Goal: Information Seeking & Learning: Understand process/instructions

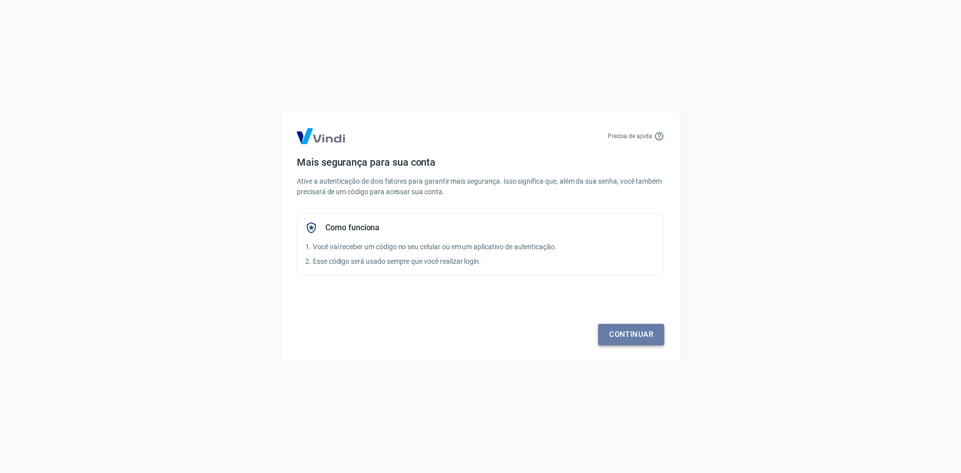
click at [624, 327] on link "Continuar" at bounding box center [631, 334] width 66 height 21
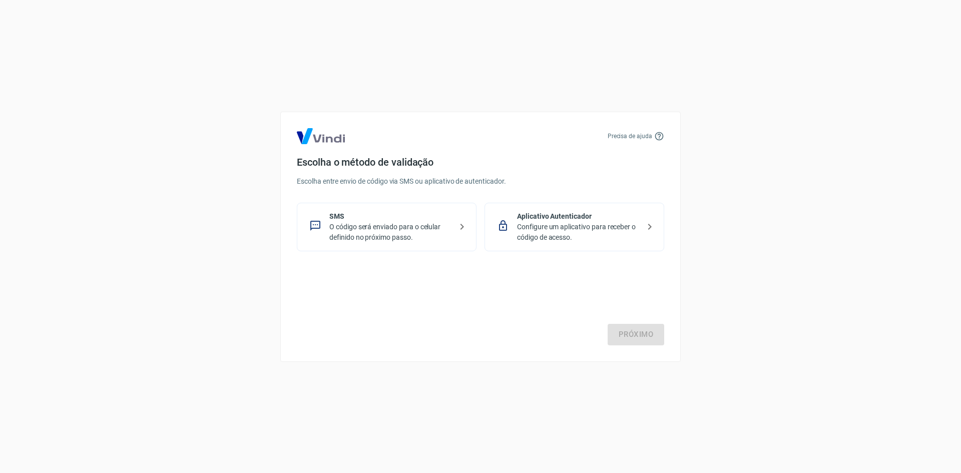
click at [660, 138] on icon at bounding box center [659, 136] width 10 height 10
click at [660, 133] on icon at bounding box center [659, 136] width 10 height 10
click at [627, 136] on p "Precisa de ajuda" at bounding box center [630, 136] width 45 height 9
click at [627, 137] on p "Precisa de ajuda" at bounding box center [630, 136] width 45 height 9
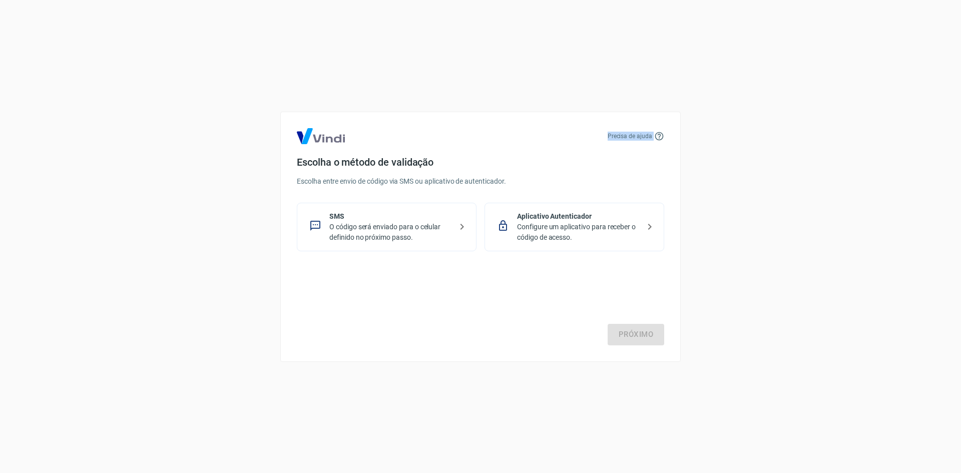
click at [627, 137] on p "Precisa de ajuda" at bounding box center [630, 136] width 45 height 9
